Goal: Task Accomplishment & Management: Manage account settings

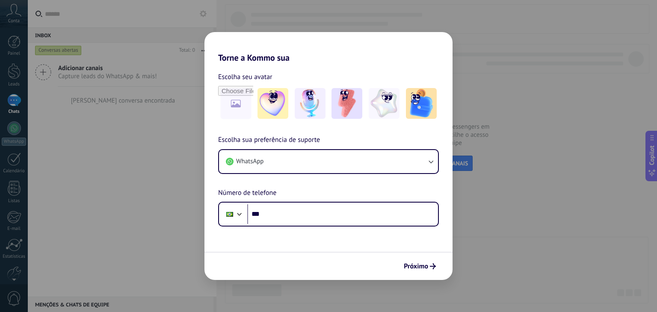
click at [517, 192] on div "Torne a Kommo sua Escolha seu avatar Escolha sua preferência de suporte WhatsAp…" at bounding box center [328, 156] width 657 height 312
click at [433, 266] on icon "submit" at bounding box center [433, 267] width 6 height 6
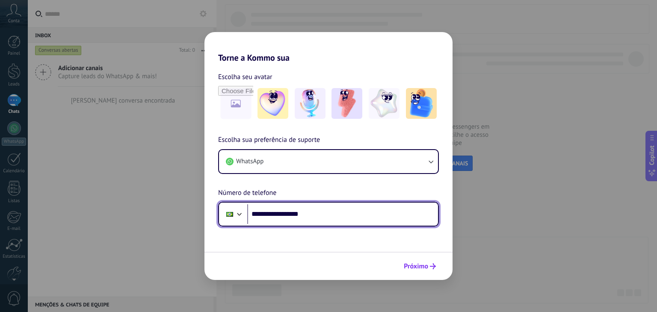
type input "**********"
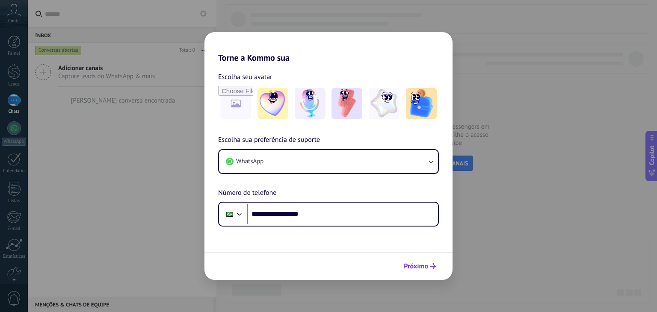
click at [422, 268] on span "Próximo" at bounding box center [416, 267] width 24 height 6
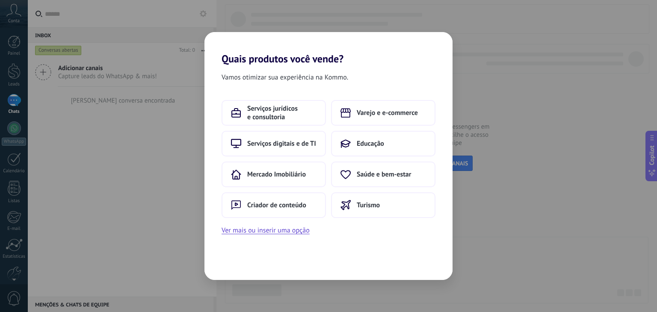
click at [422, 268] on div "Vamos otimizar sua experiência na Kommo. Serviços jurídicos e consultoria Varej…" at bounding box center [329, 172] width 248 height 215
click at [484, 213] on div "Quais produtos você vende? Vamos otimizar sua experiência na Kommo. Serviços ju…" at bounding box center [328, 156] width 657 height 312
click at [303, 126] on div "Serviços jurídicos e consultoria Varejo e e-commerce Serviços digitais e de TI …" at bounding box center [329, 159] width 214 height 118
click at [304, 137] on button "Serviços digitais e de TI" at bounding box center [274, 144] width 104 height 26
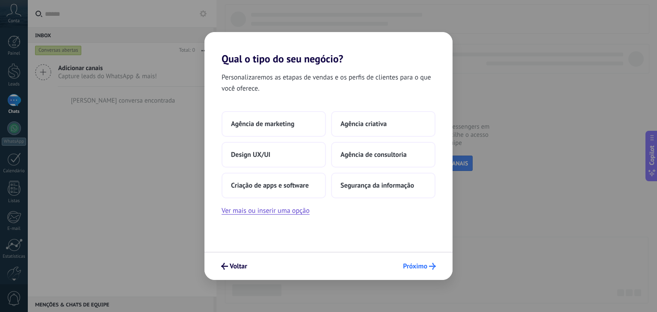
click at [418, 264] on span "Próximo" at bounding box center [415, 267] width 24 height 6
click at [402, 194] on button "Segurança da informação" at bounding box center [383, 186] width 104 height 26
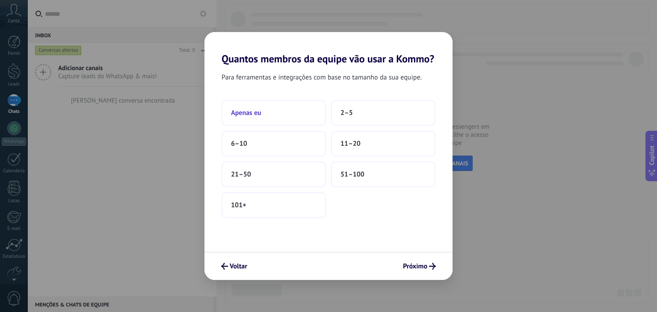
click at [295, 120] on button "Apenas eu" at bounding box center [274, 113] width 104 height 26
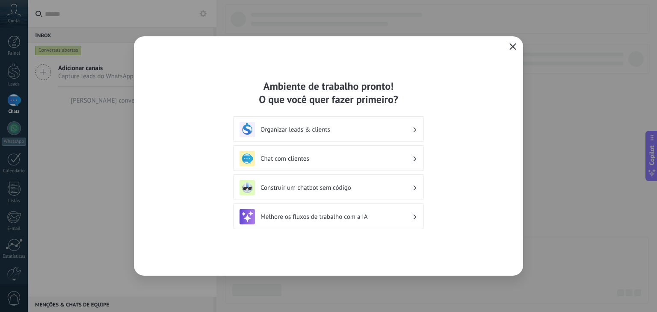
click at [515, 47] on icon "button" at bounding box center [513, 46] width 7 height 7
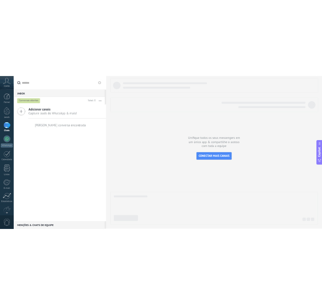
scroll to position [43, 0]
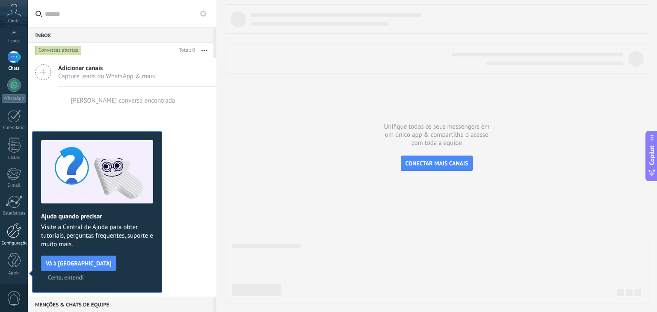
click at [13, 241] on div "Configurações" at bounding box center [14, 244] width 25 height 6
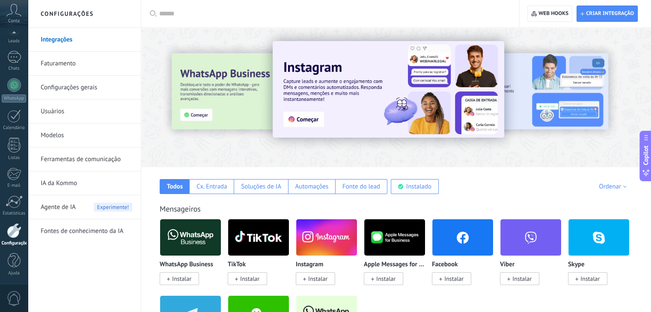
click at [95, 158] on link "Ferramentas de comunicação" at bounding box center [87, 160] width 92 height 24
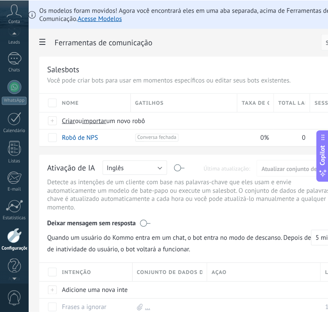
scroll to position [50, 0]
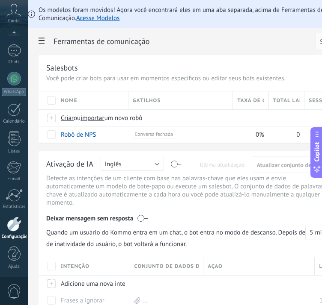
click at [13, 12] on icon at bounding box center [13, 10] width 15 height 13
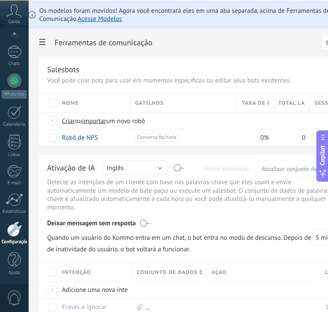
scroll to position [43, 0]
